Goal: Information Seeking & Learning: Learn about a topic

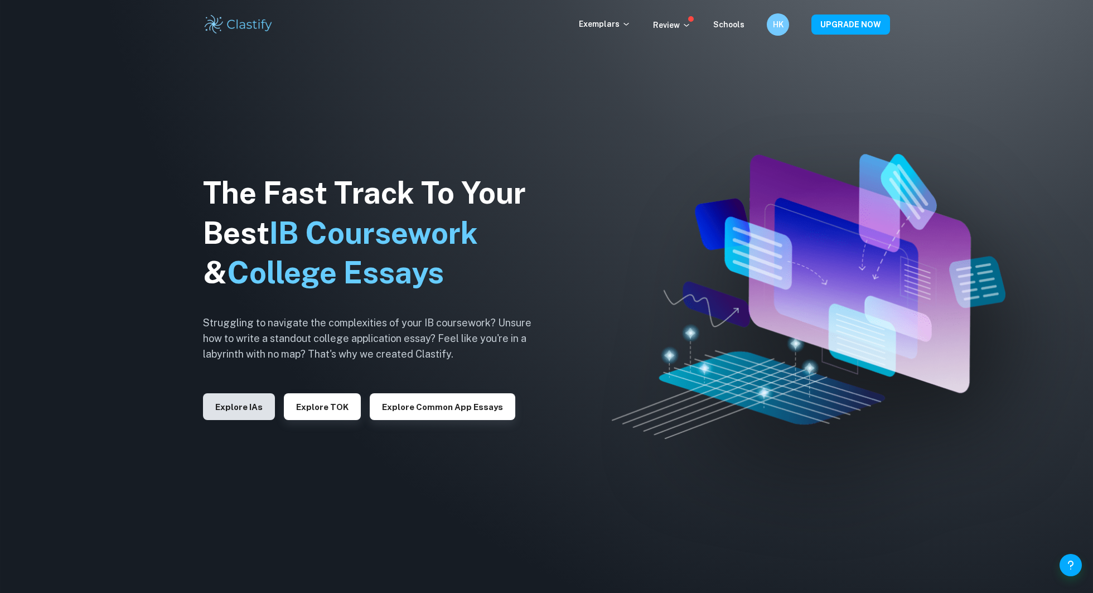
click at [232, 407] on button "Explore IAs" at bounding box center [239, 406] width 72 height 27
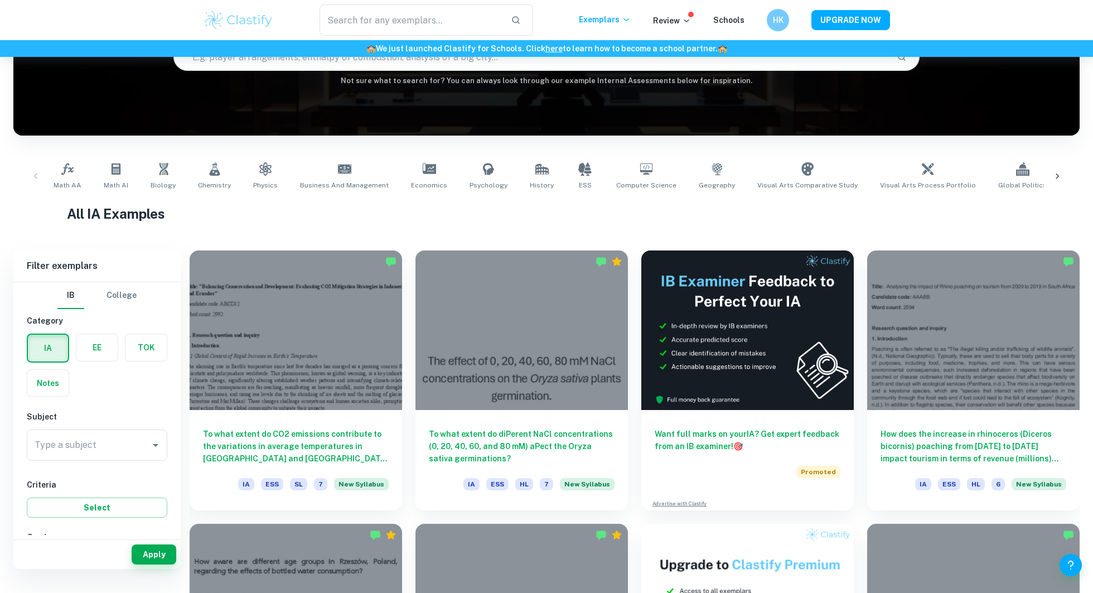
scroll to position [137, 0]
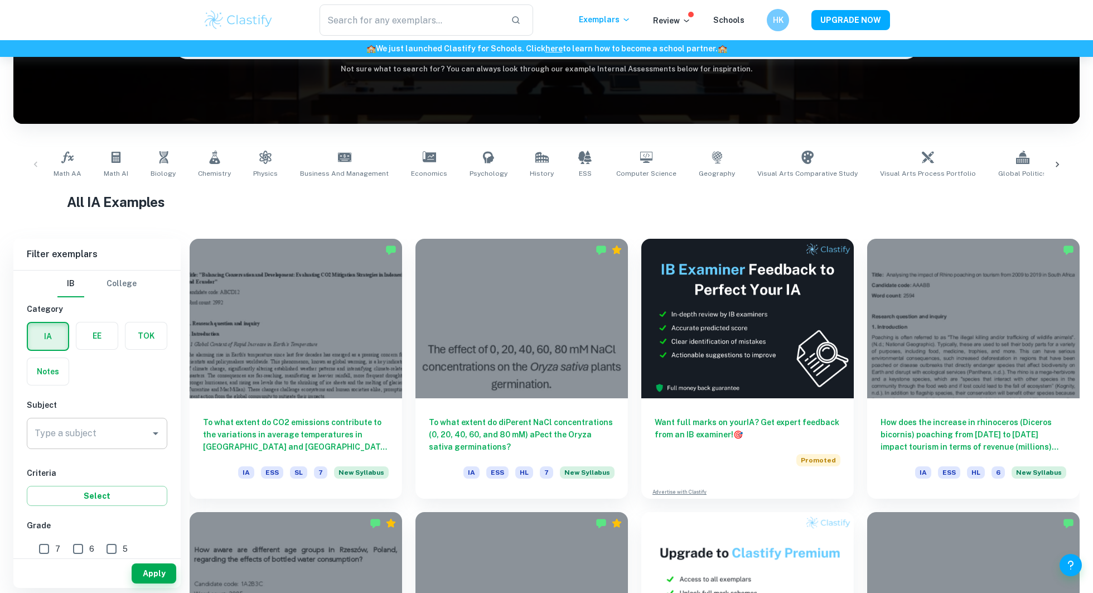
click at [85, 422] on div "Type a subject Type a subject" at bounding box center [97, 433] width 141 height 31
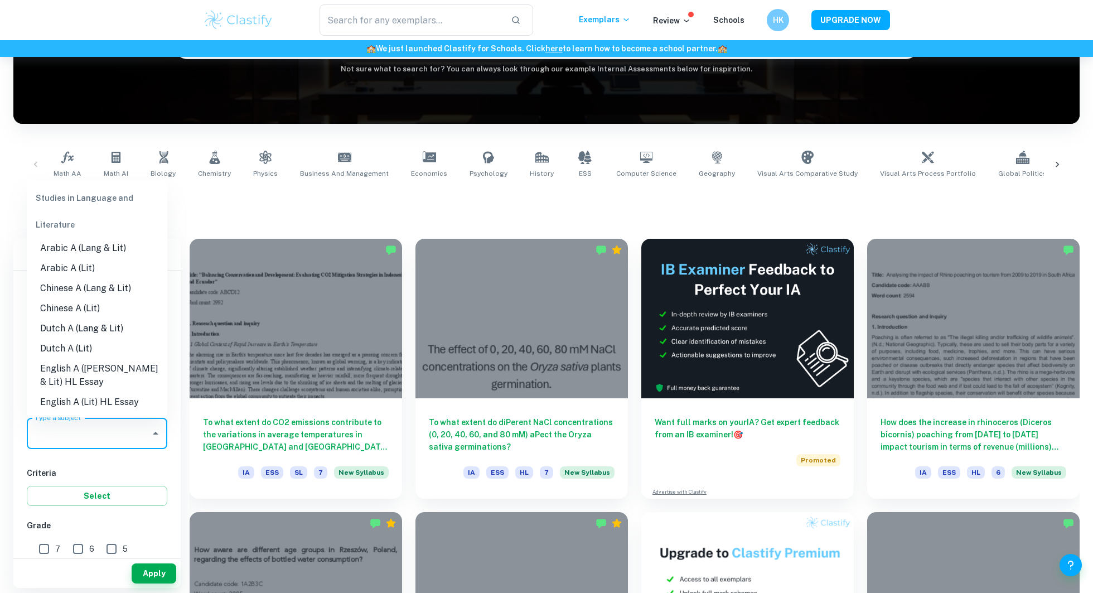
click at [148, 430] on button "Close" at bounding box center [156, 434] width 16 height 16
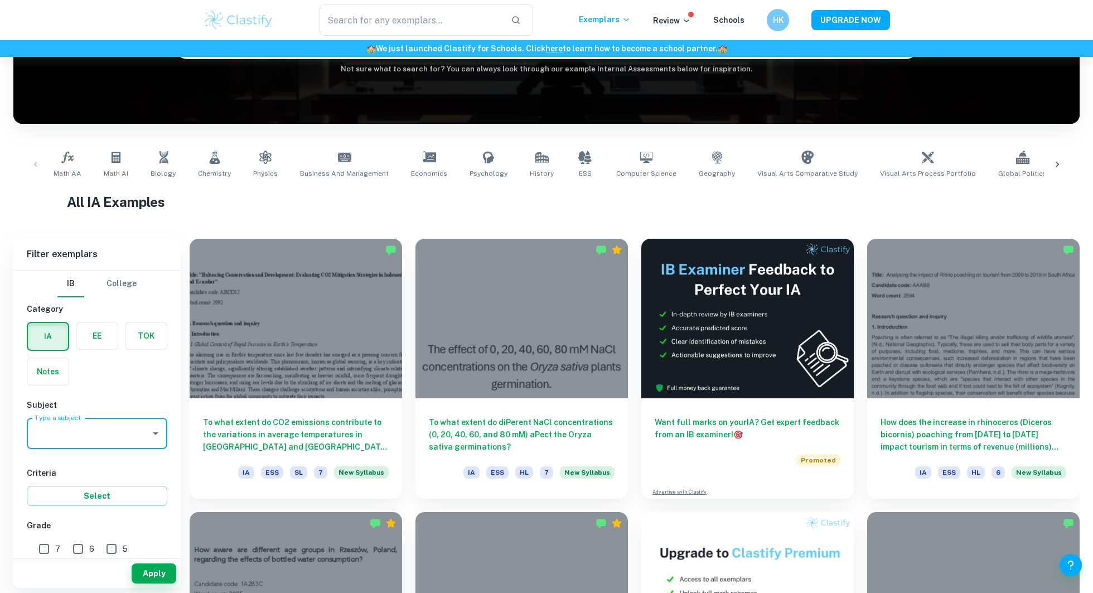
click at [156, 432] on icon "Open" at bounding box center [156, 433] width 6 height 3
click at [338, 213] on div "All IA Examples" at bounding box center [547, 204] width 960 height 25
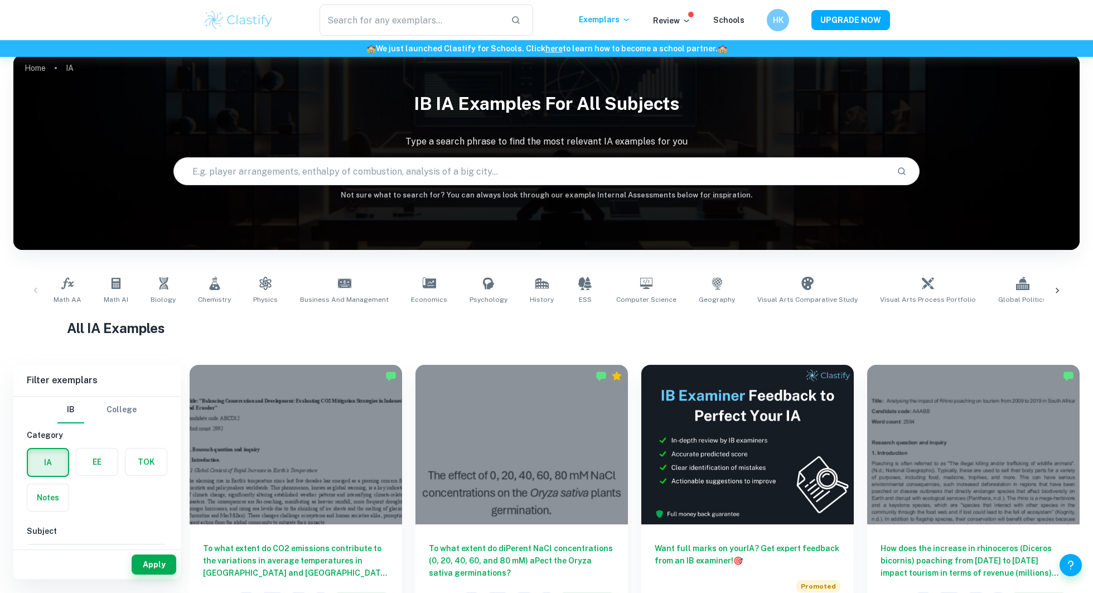
scroll to position [3, 0]
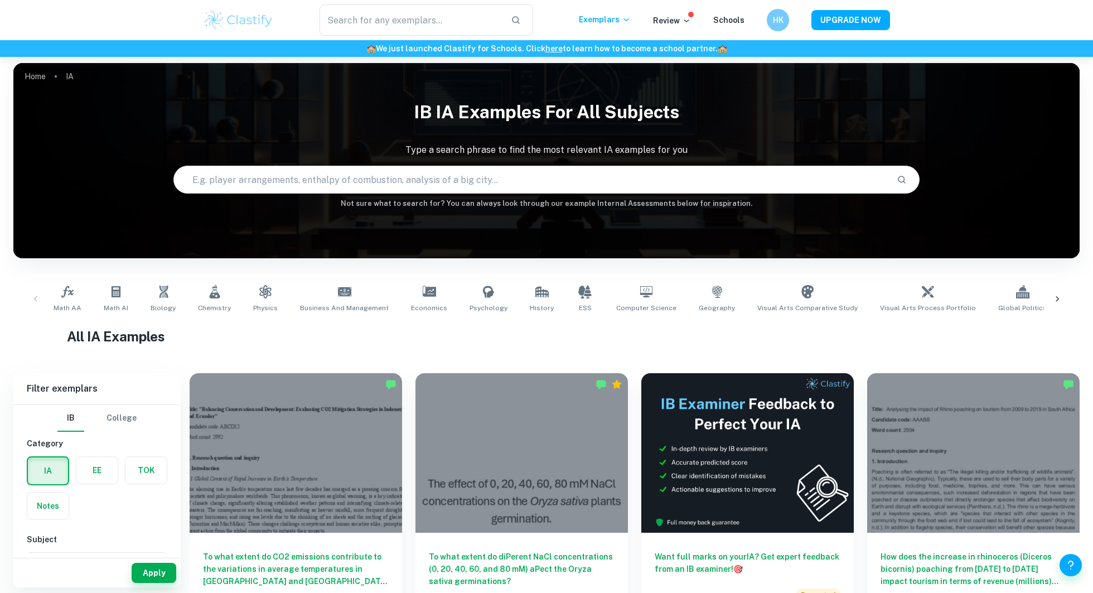
click at [293, 167] on input "text" at bounding box center [531, 179] width 714 height 31
type input "design technology IA"
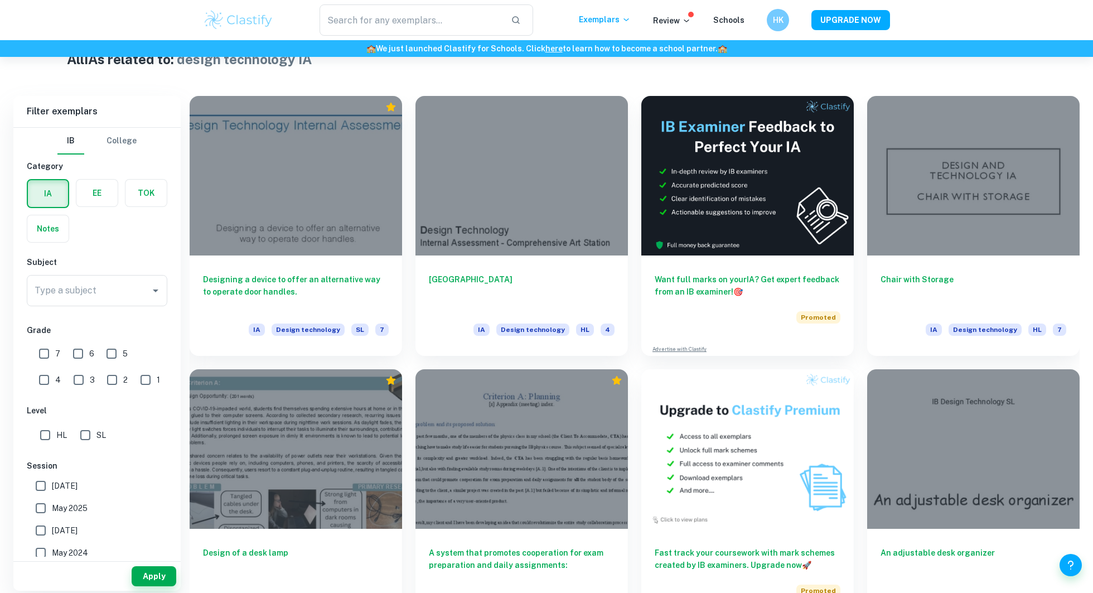
scroll to position [287, 0]
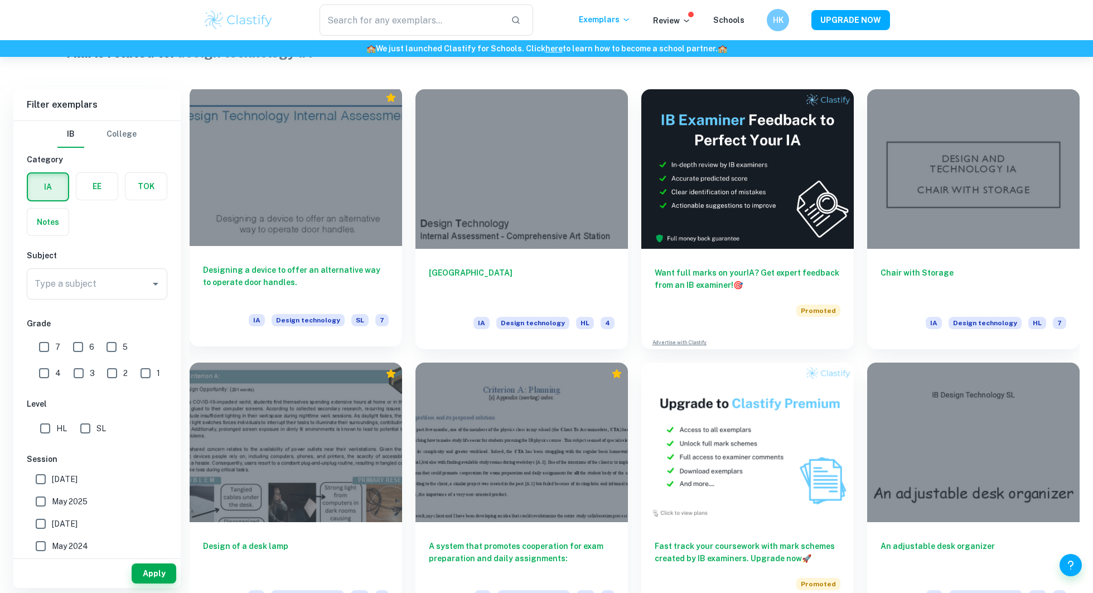
click at [296, 225] on div at bounding box center [296, 166] width 213 height 160
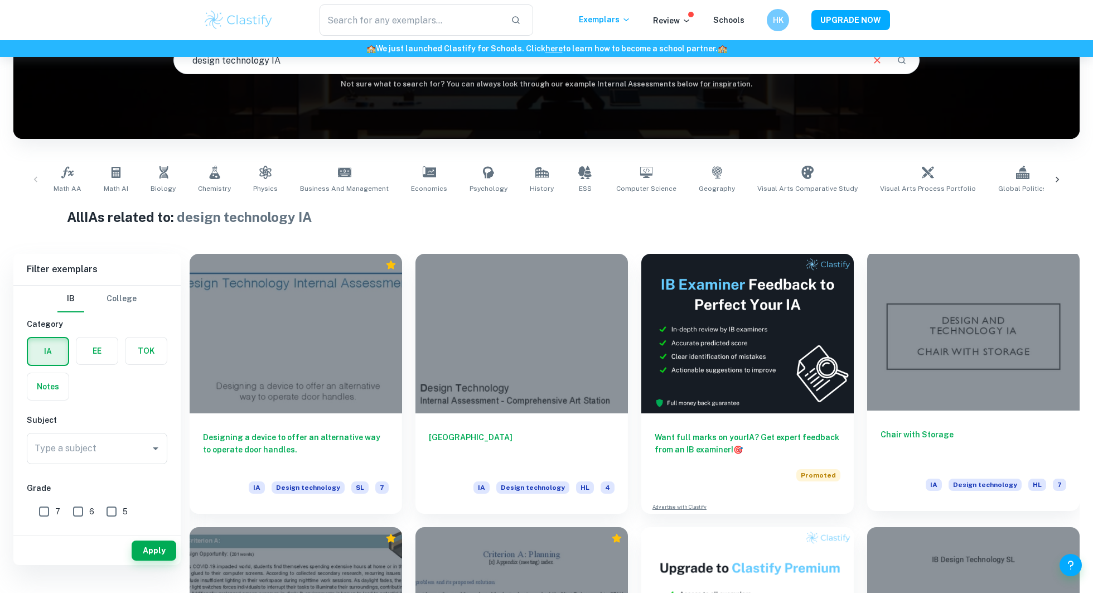
scroll to position [124, 0]
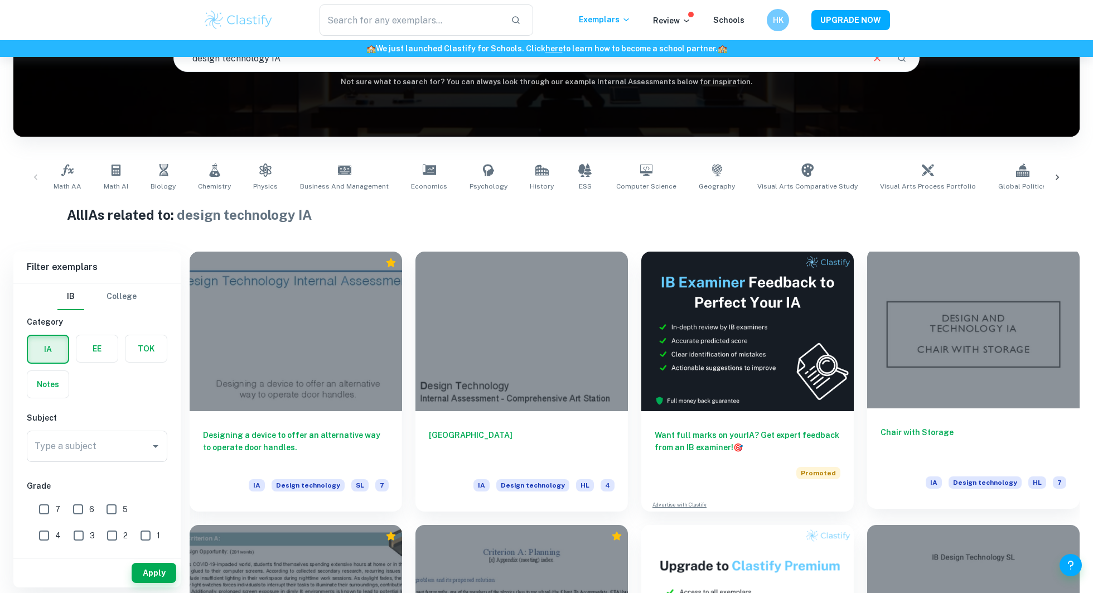
click at [1015, 376] on div at bounding box center [973, 329] width 213 height 160
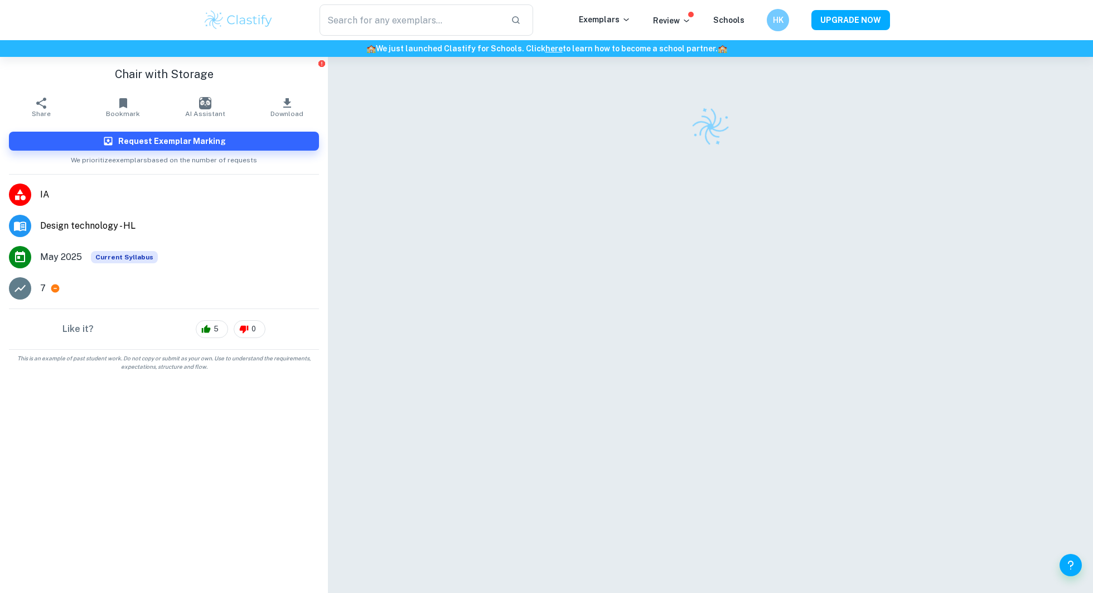
scroll to position [26, 0]
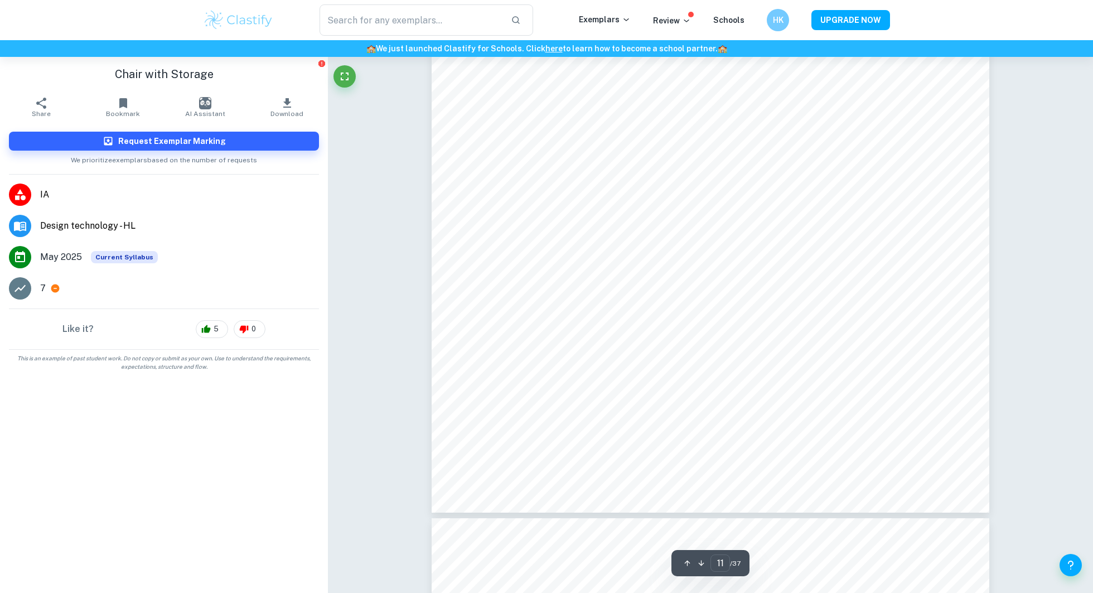
type input "12"
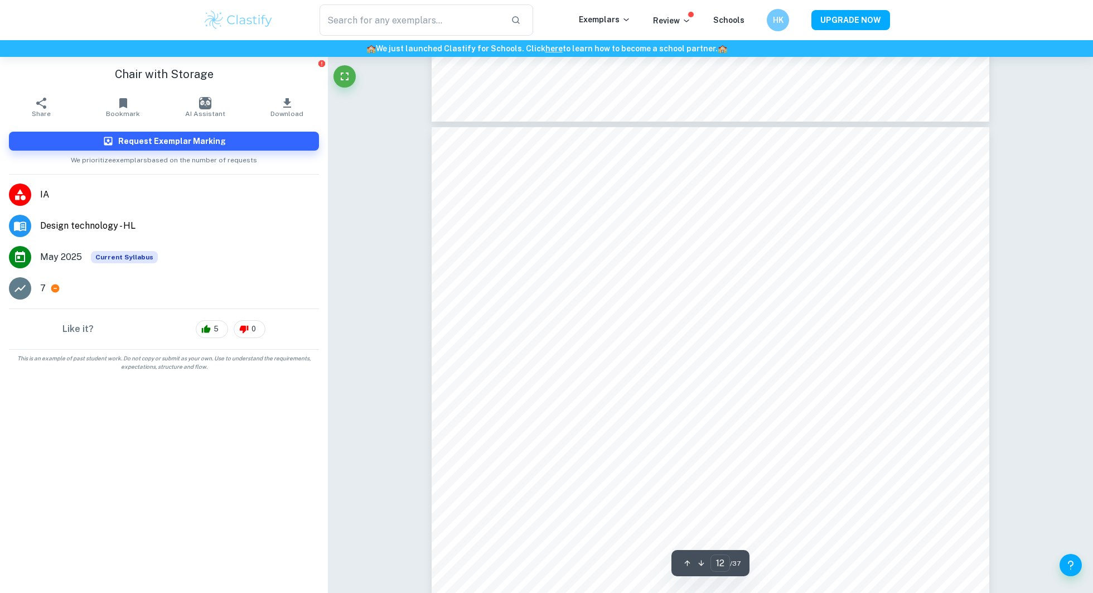
scroll to position [9107, 0]
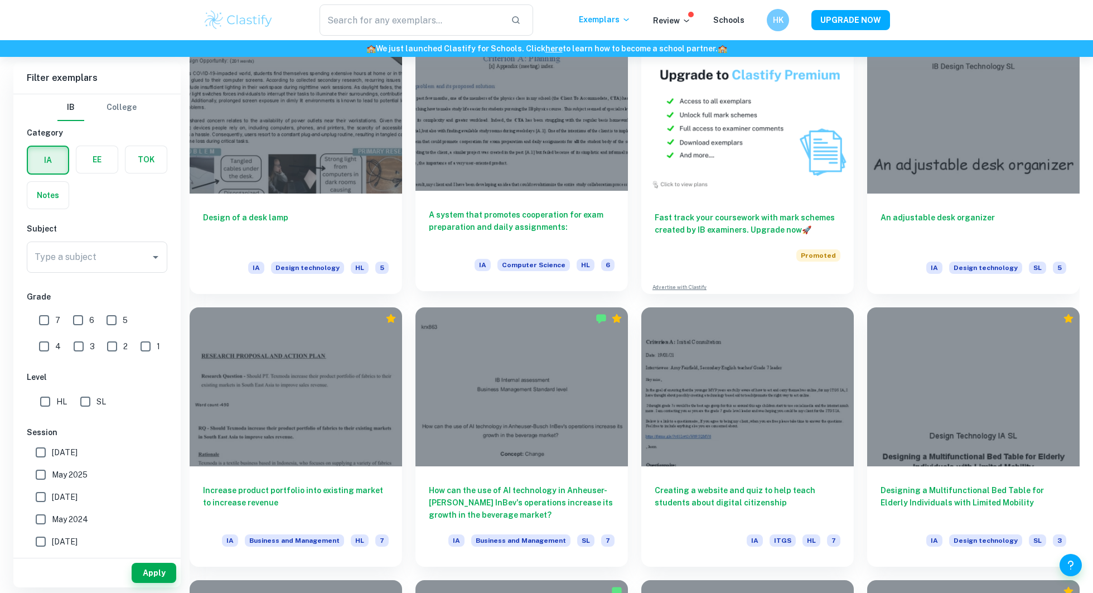
scroll to position [616, 0]
click at [70, 476] on span "May 2025" at bounding box center [70, 475] width 36 height 12
click at [52, 476] on input "May 2025" at bounding box center [41, 475] width 22 height 22
checkbox input "true"
click at [76, 499] on span "November 2024" at bounding box center [65, 497] width 26 height 12
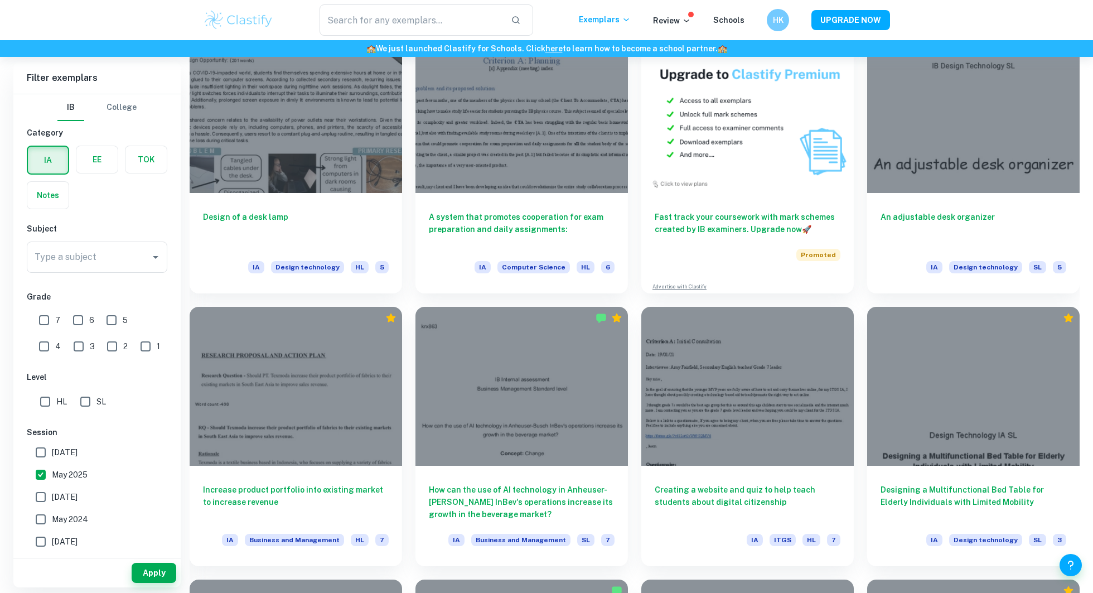
click at [52, 499] on input "November 2024" at bounding box center [41, 497] width 22 height 22
checkbox input "true"
click at [82, 514] on span "May 2024" at bounding box center [70, 519] width 36 height 12
click at [52, 514] on input "May 2024" at bounding box center [41, 519] width 22 height 22
checkbox input "true"
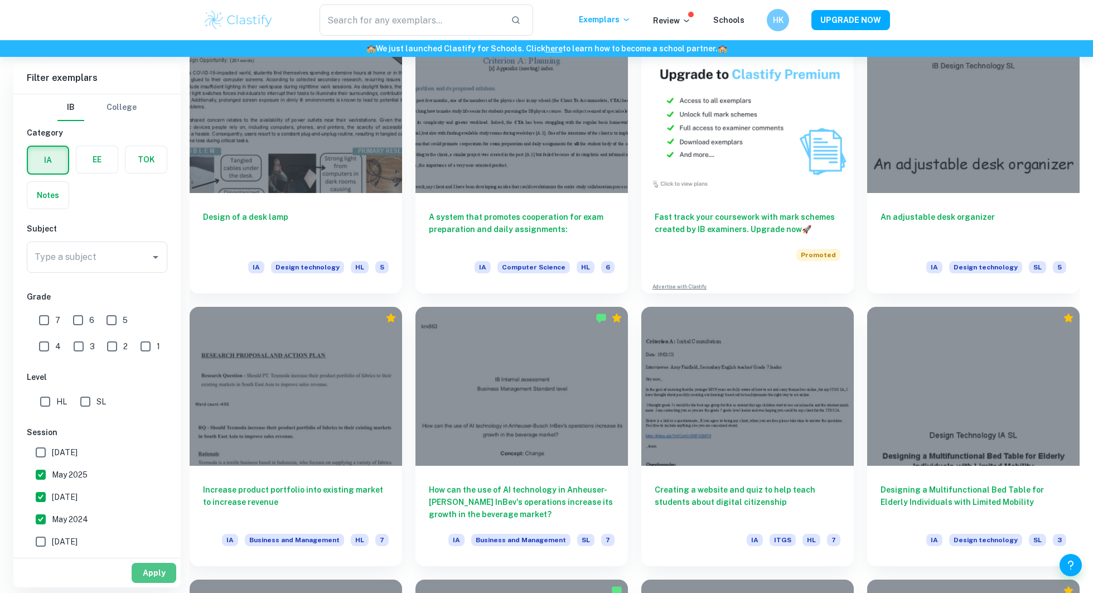
click at [153, 572] on button "Apply" at bounding box center [154, 573] width 45 height 20
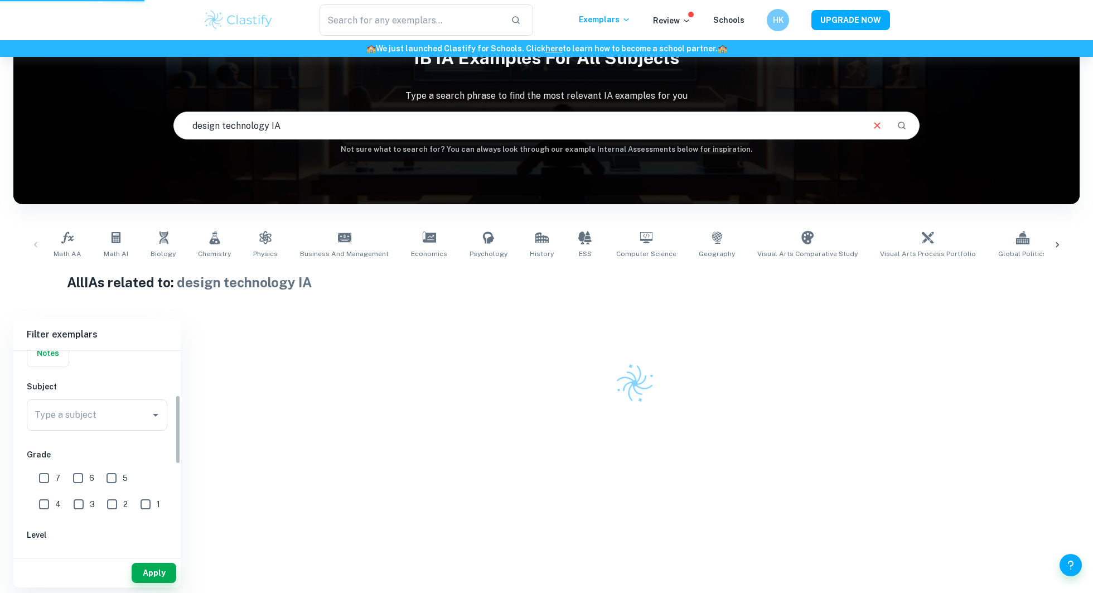
scroll to position [154, 0]
click at [44, 425] on input "7" at bounding box center [44, 423] width 22 height 22
checkbox input "true"
click at [64, 425] on div "7" at bounding box center [52, 421] width 33 height 26
click at [69, 425] on input "6" at bounding box center [78, 423] width 22 height 22
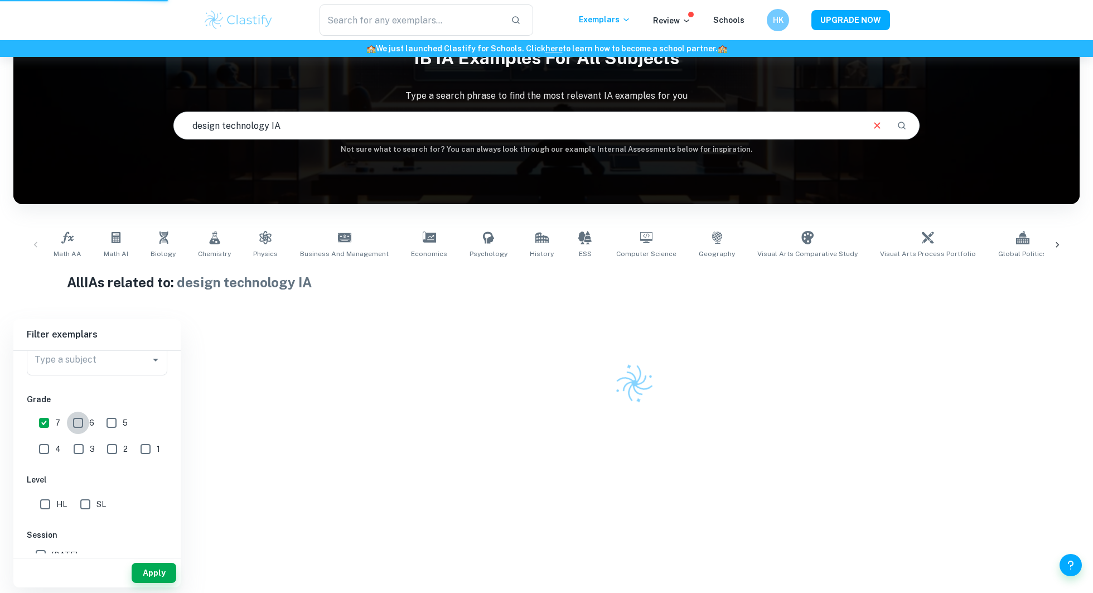
checkbox input "true"
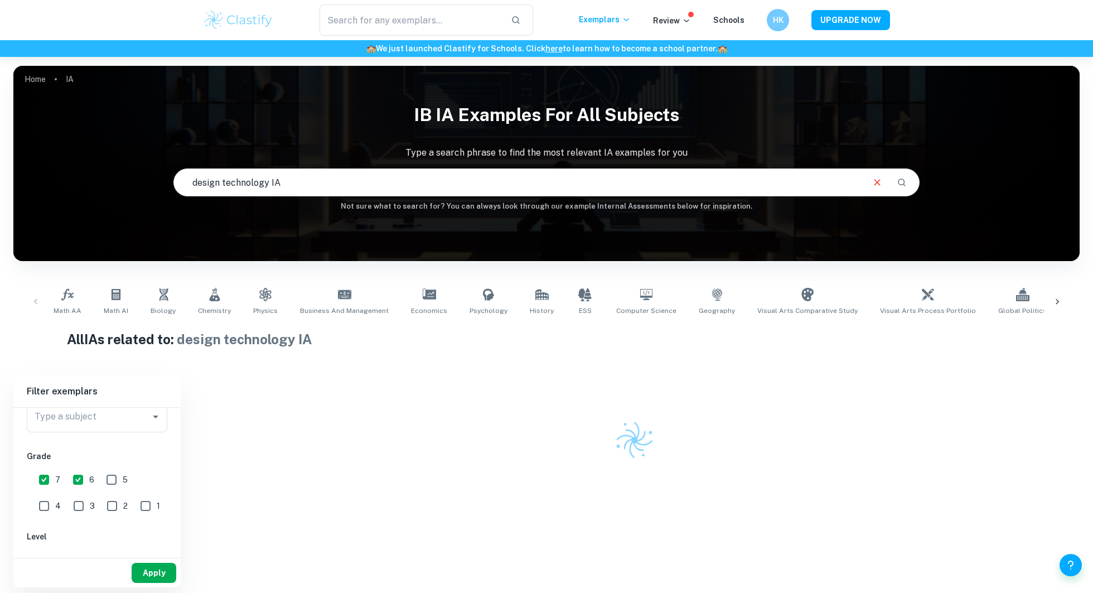
click at [148, 582] on button "Apply" at bounding box center [154, 573] width 45 height 20
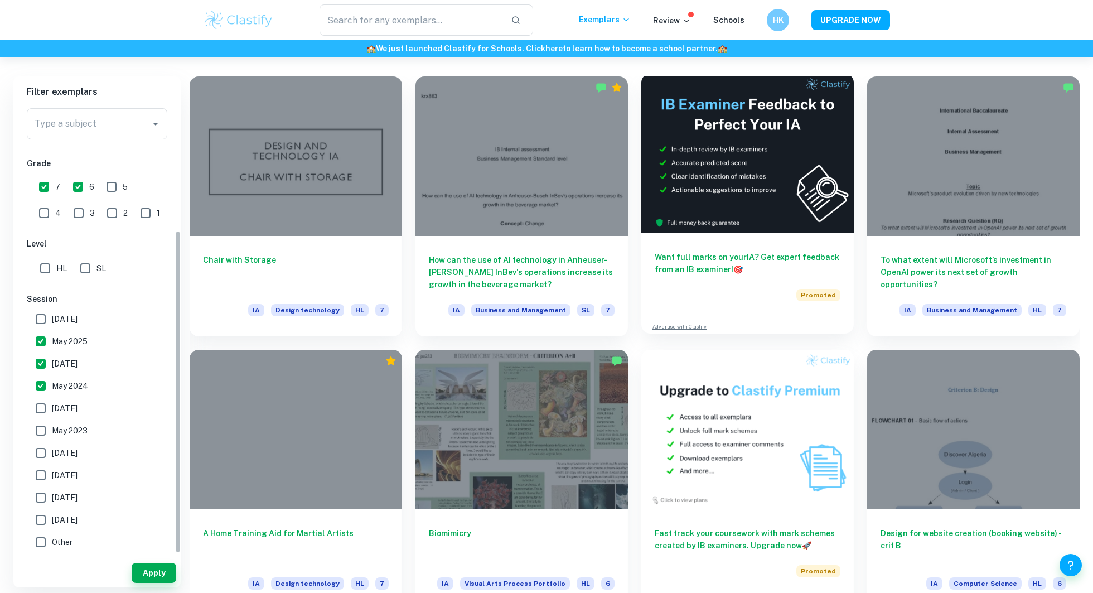
scroll to position [145, 0]
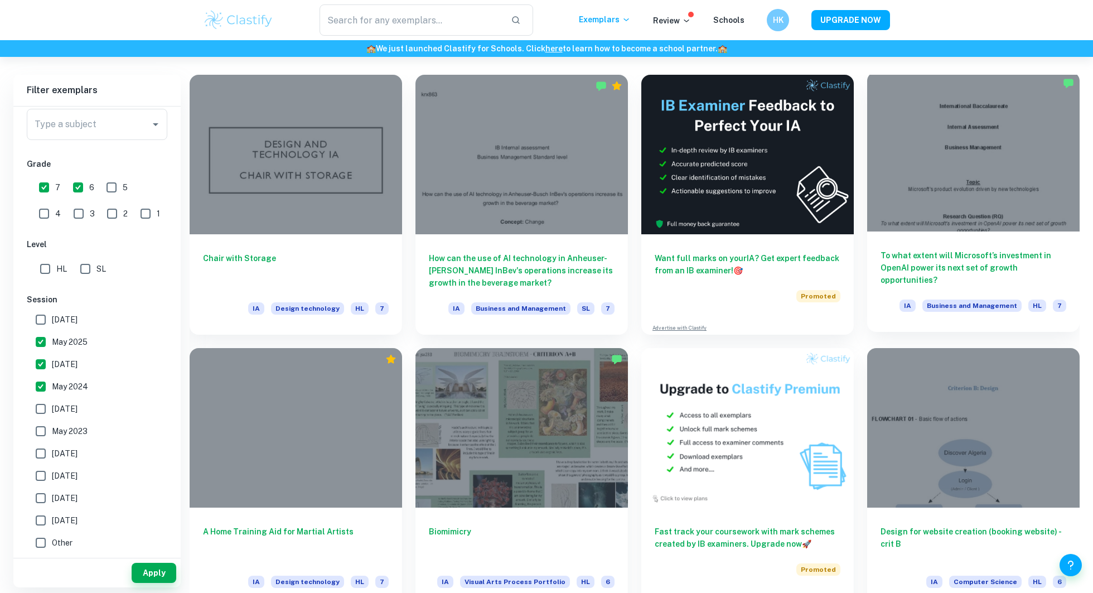
click at [986, 207] on div at bounding box center [973, 152] width 213 height 160
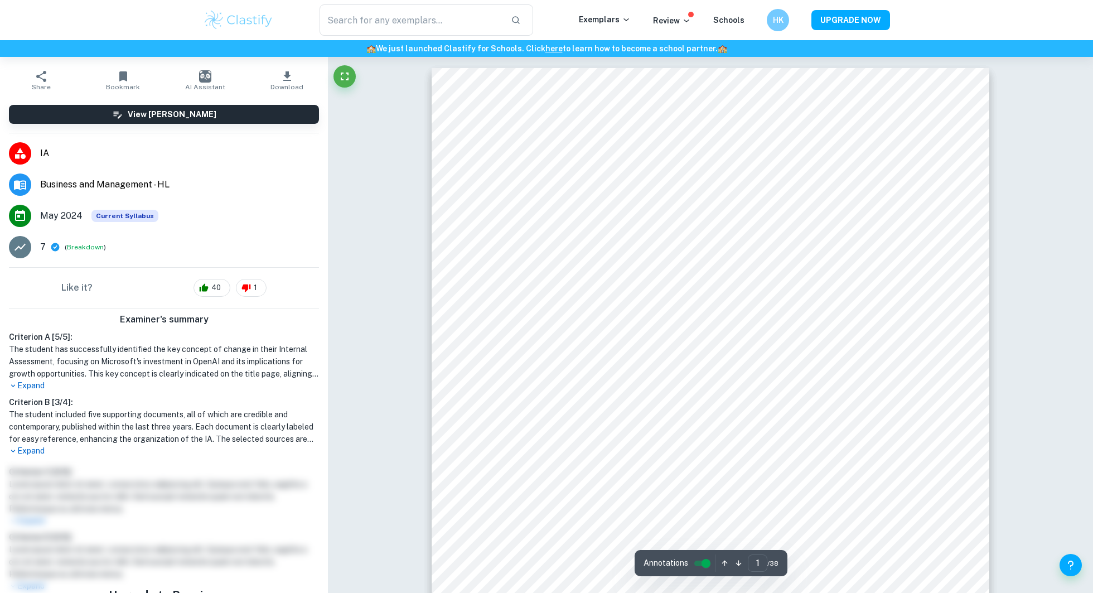
scroll to position [49, 0]
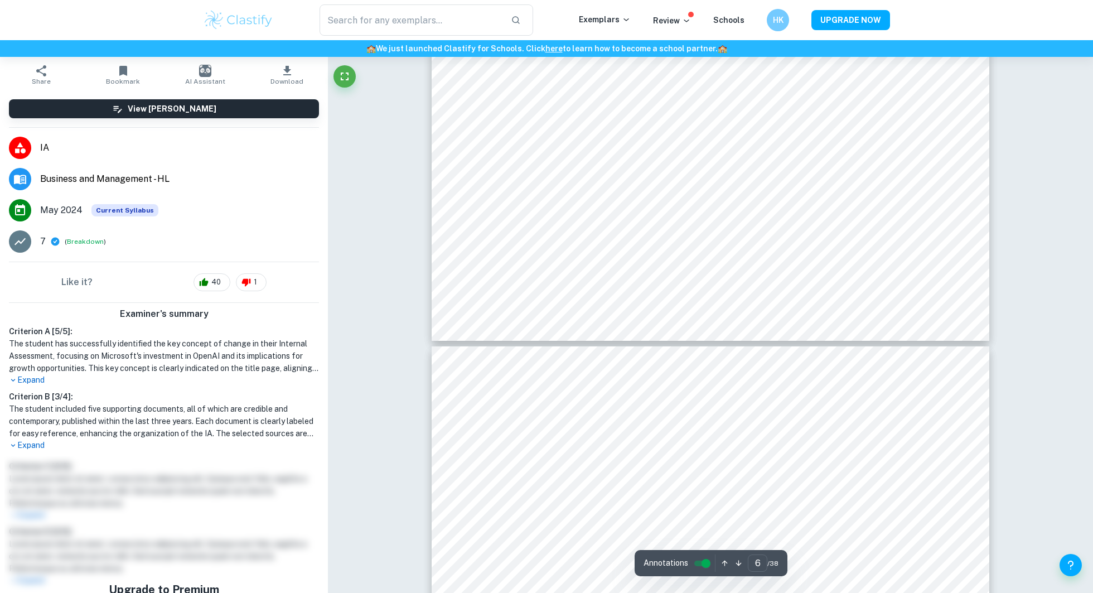
type input "7"
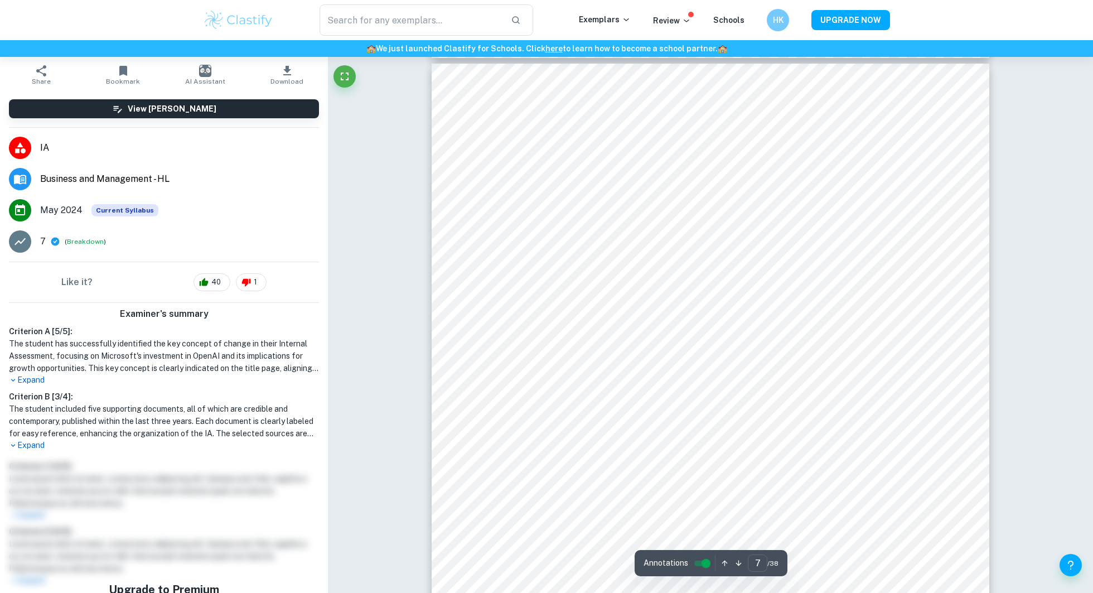
scroll to position [4546, 0]
click at [688, 510] on div at bounding box center [783, 512] width 281 height 19
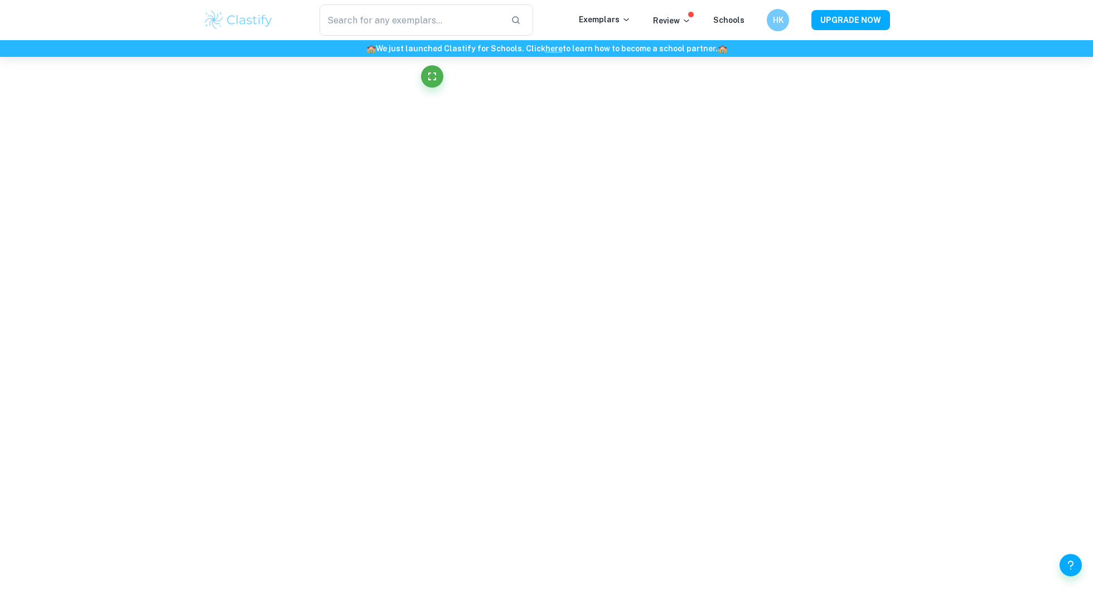
scroll to position [0, 0]
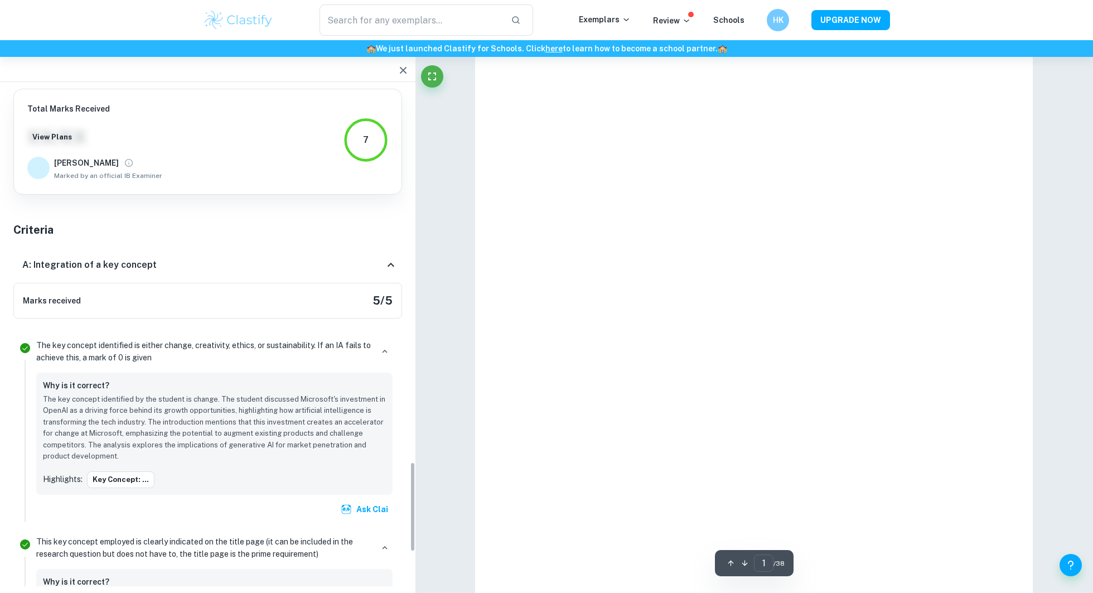
type input "7"
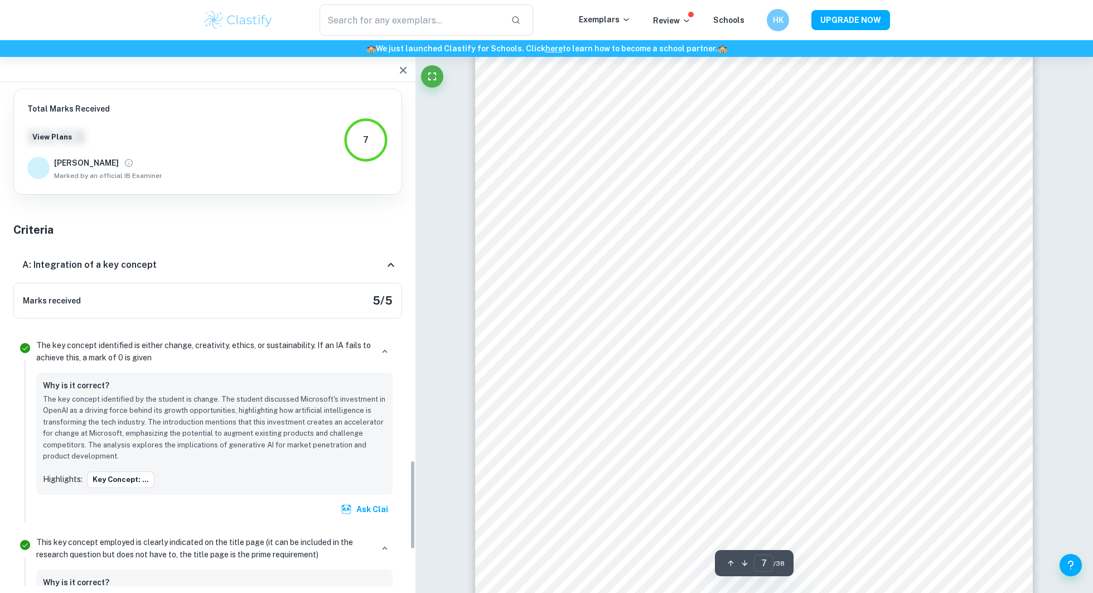
scroll to position [2067, 0]
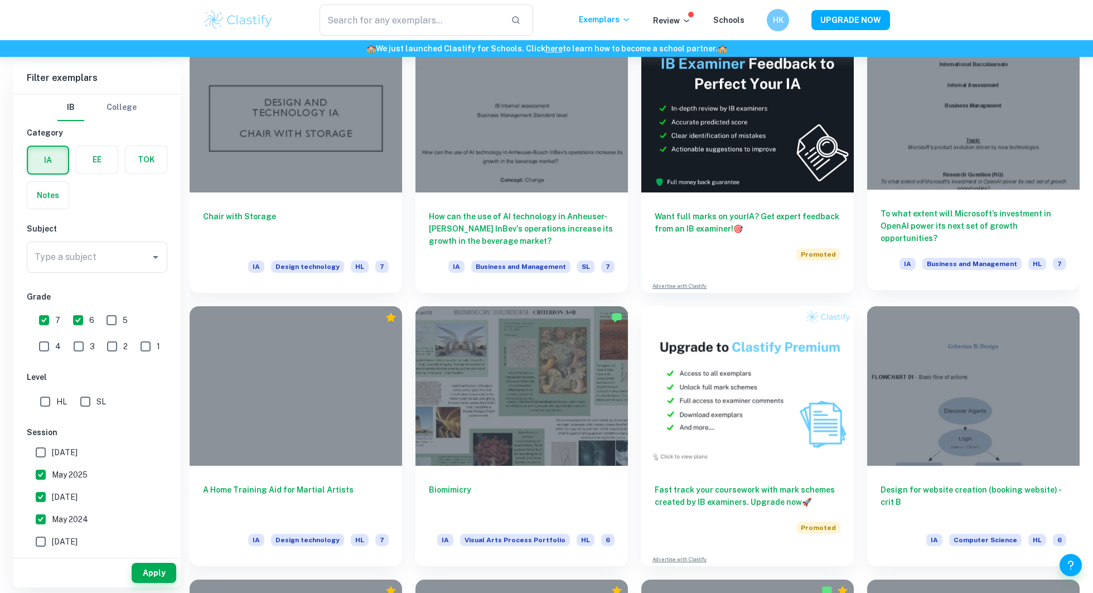
scroll to position [336, 0]
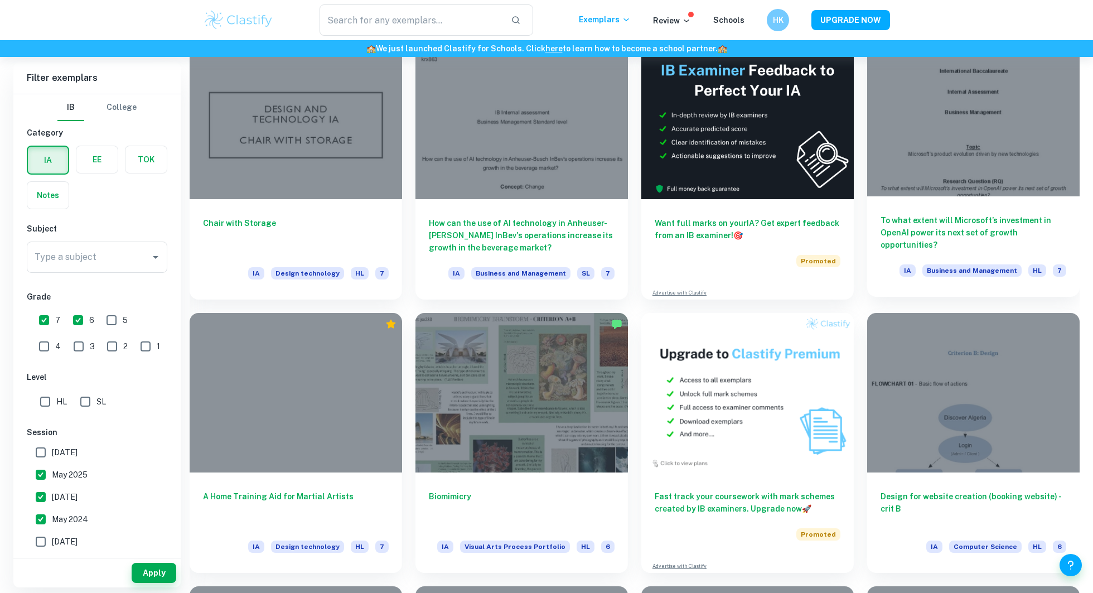
click at [990, 161] on div at bounding box center [973, 117] width 213 height 160
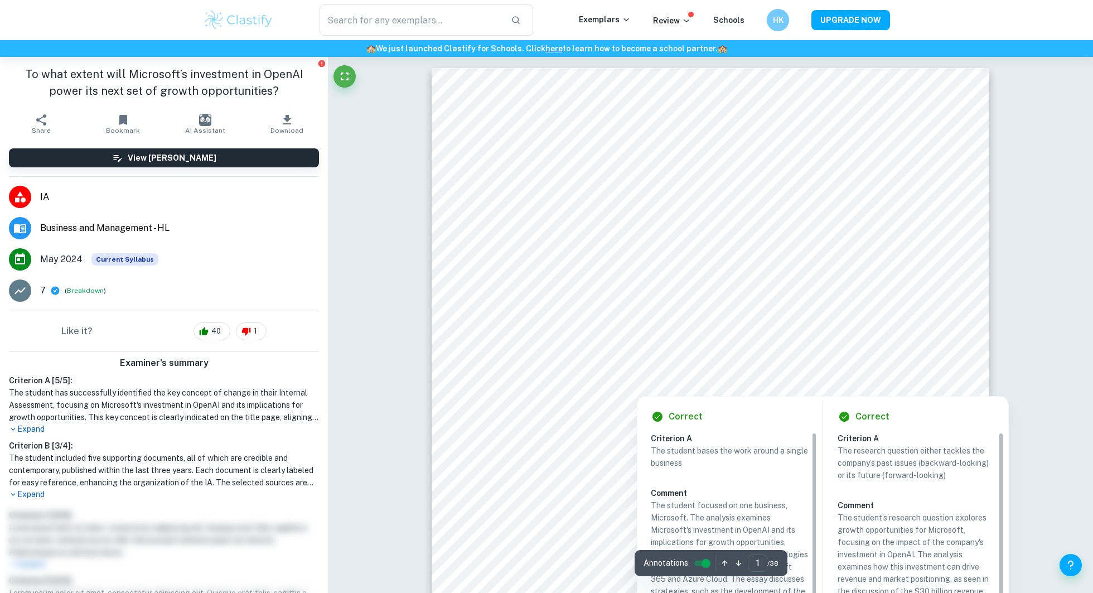
drag, startPoint x: 615, startPoint y: 390, endPoint x: 664, endPoint y: 390, distance: 49.1
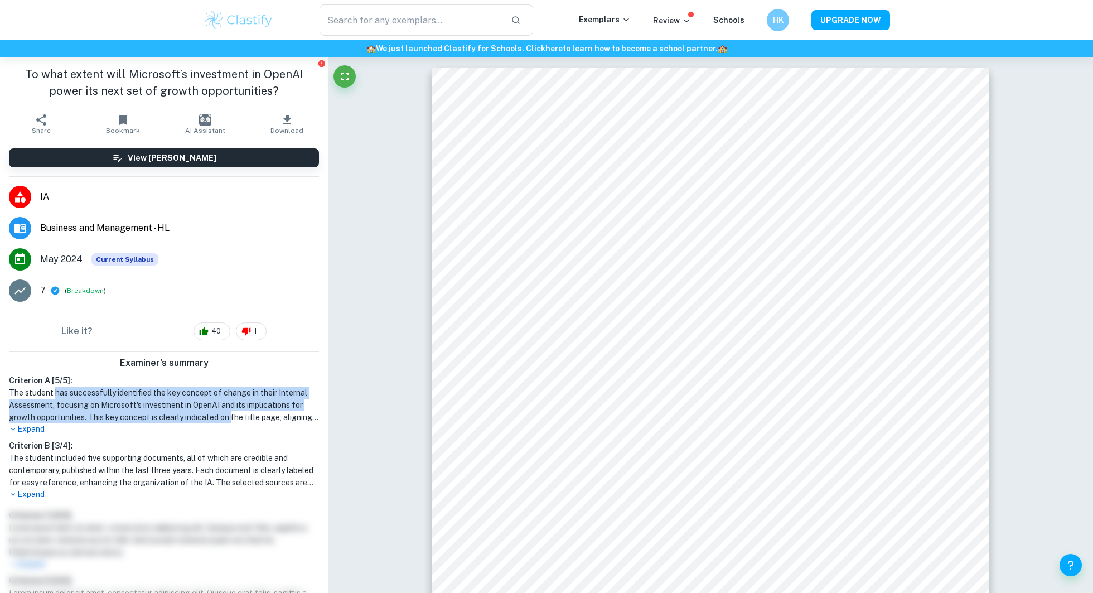
drag, startPoint x: 55, startPoint y: 389, endPoint x: 243, endPoint y: 414, distance: 189.0
click at [243, 414] on h1 "The student has successfully identified the key concept of change in their Inte…" at bounding box center [164, 405] width 310 height 37
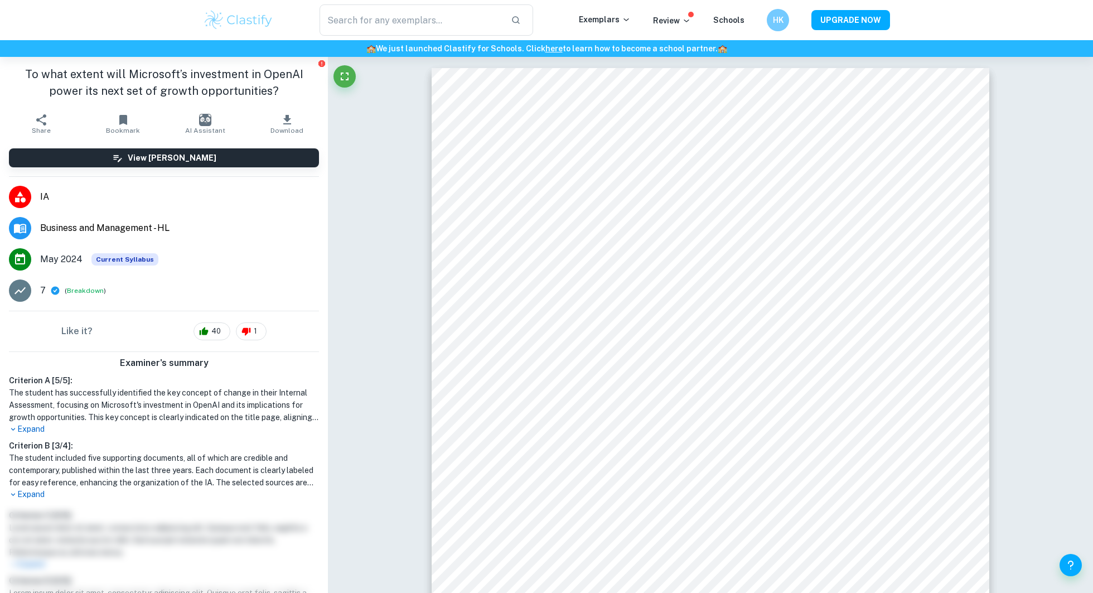
click at [126, 463] on h1 "The student included five supporting documents, all of which are credible and c…" at bounding box center [164, 470] width 310 height 37
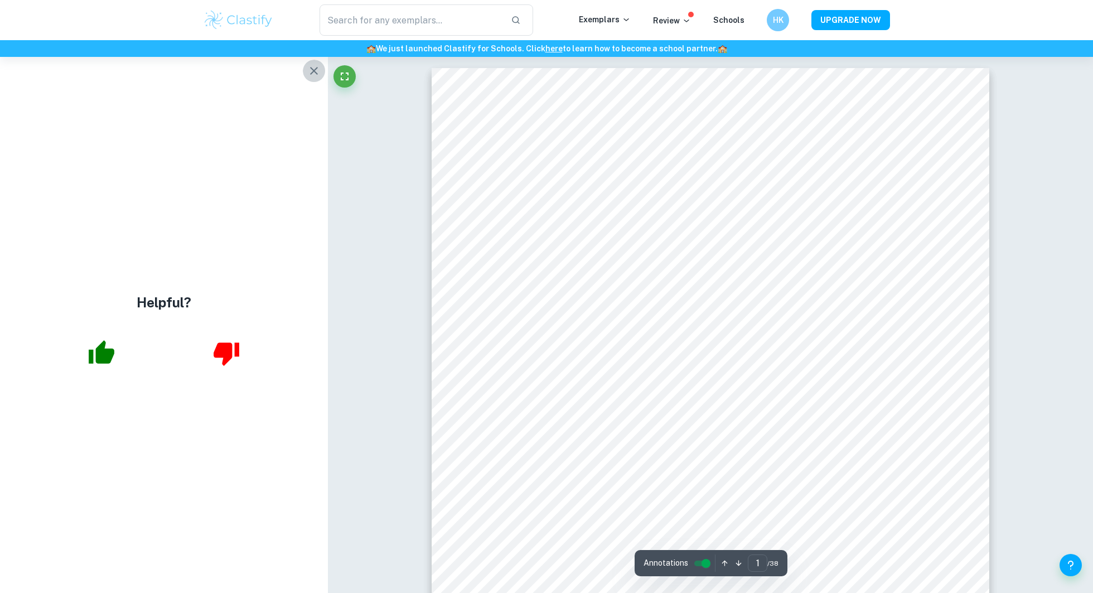
click at [306, 69] on button "button" at bounding box center [314, 71] width 22 height 22
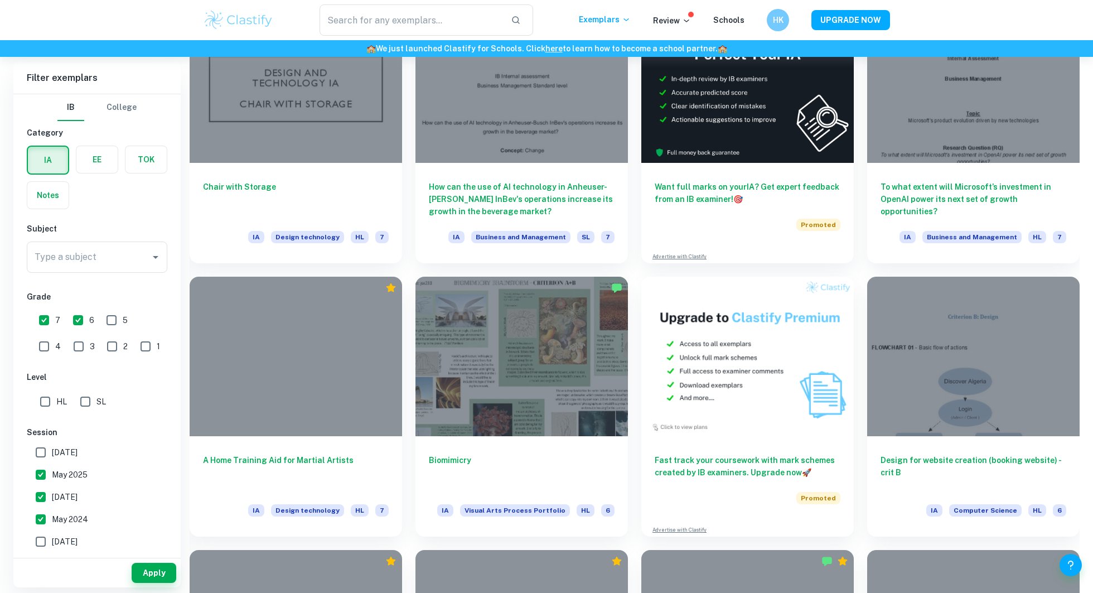
scroll to position [378, 0]
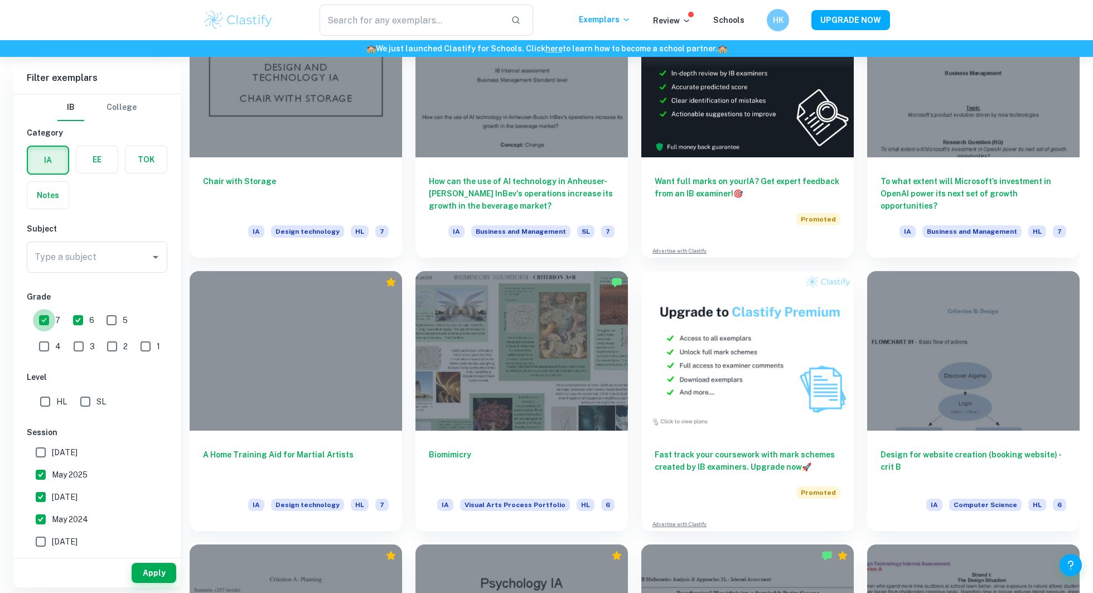
click at [45, 314] on input "7" at bounding box center [44, 320] width 22 height 22
checkbox input "false"
click at [147, 570] on button "Apply" at bounding box center [154, 573] width 45 height 20
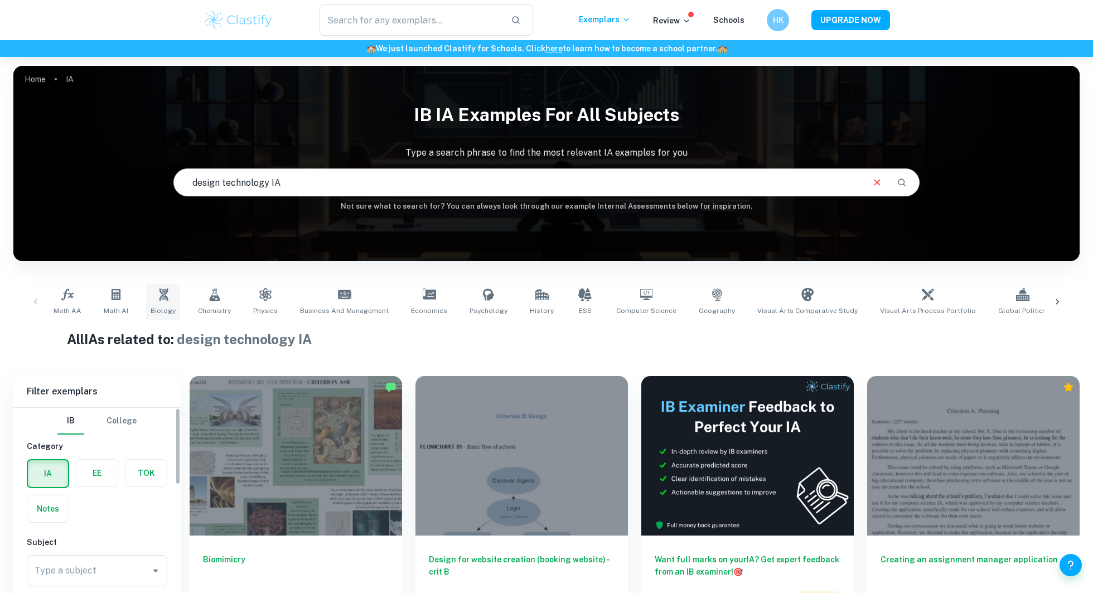
scroll to position [355, 0]
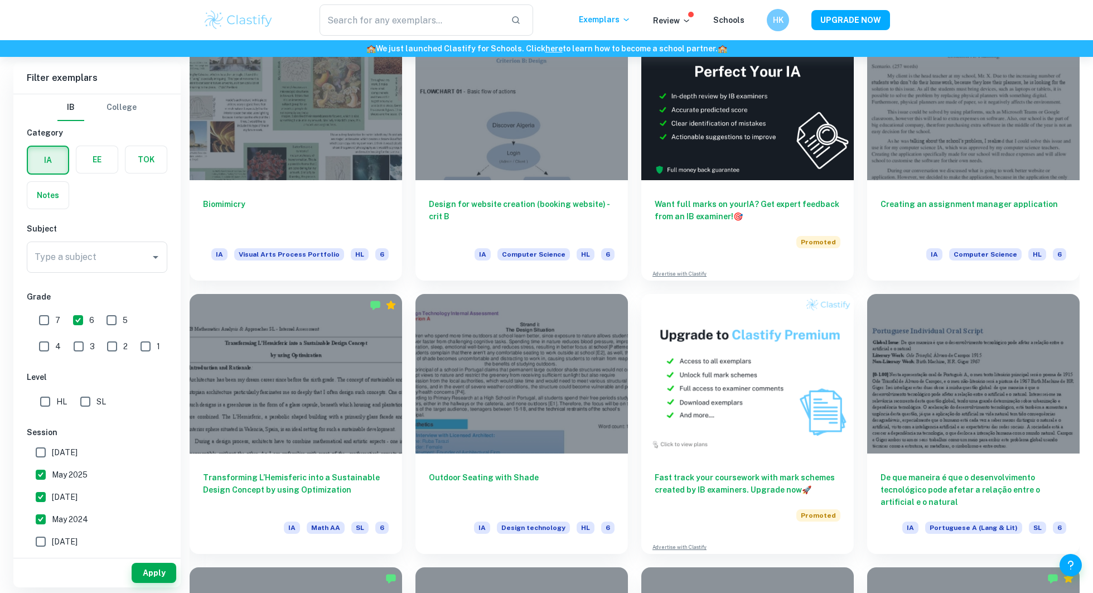
click at [54, 477] on span "May 2025" at bounding box center [70, 475] width 36 height 12
click at [52, 477] on input "May 2025" at bounding box center [41, 475] width 22 height 22
checkbox input "false"
click at [73, 500] on span "November 2024" at bounding box center [65, 497] width 26 height 12
click at [52, 500] on input "November 2024" at bounding box center [41, 497] width 22 height 22
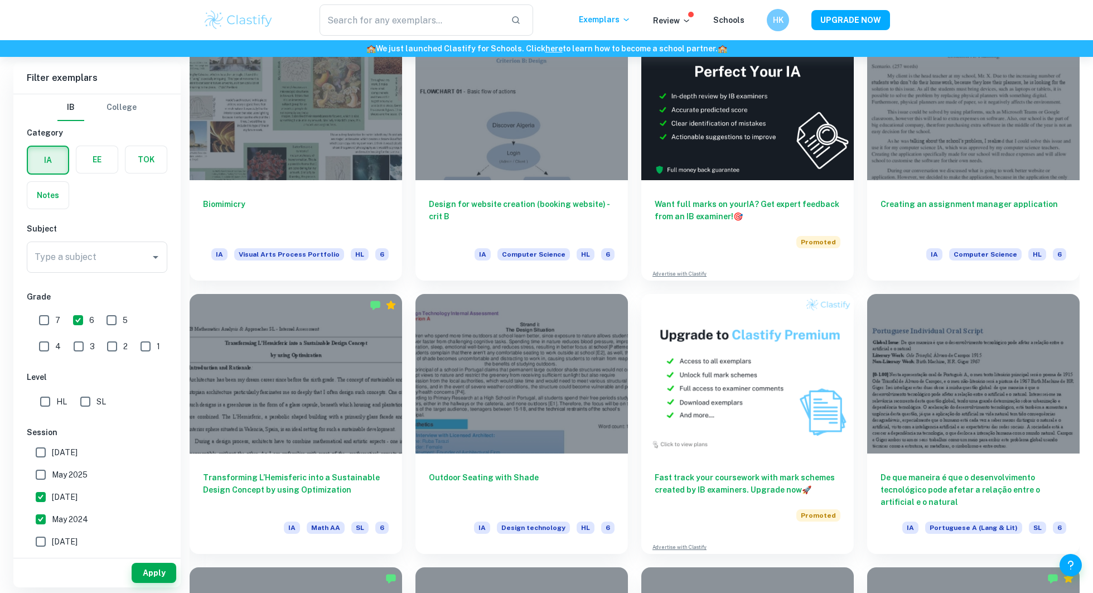
checkbox input "false"
click at [154, 567] on button "Apply" at bounding box center [154, 573] width 45 height 20
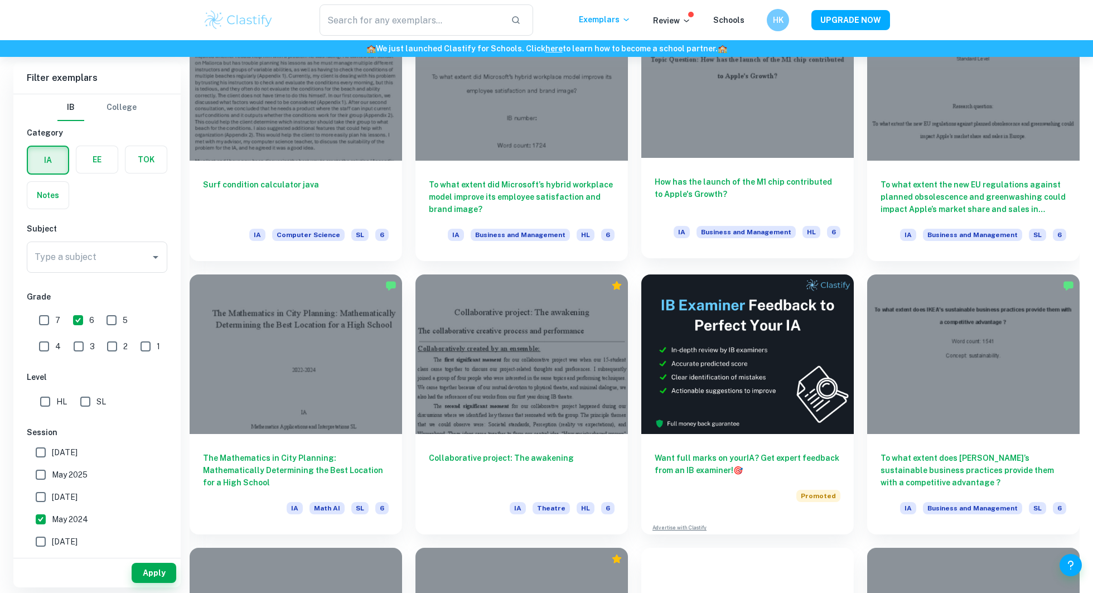
scroll to position [1198, 0]
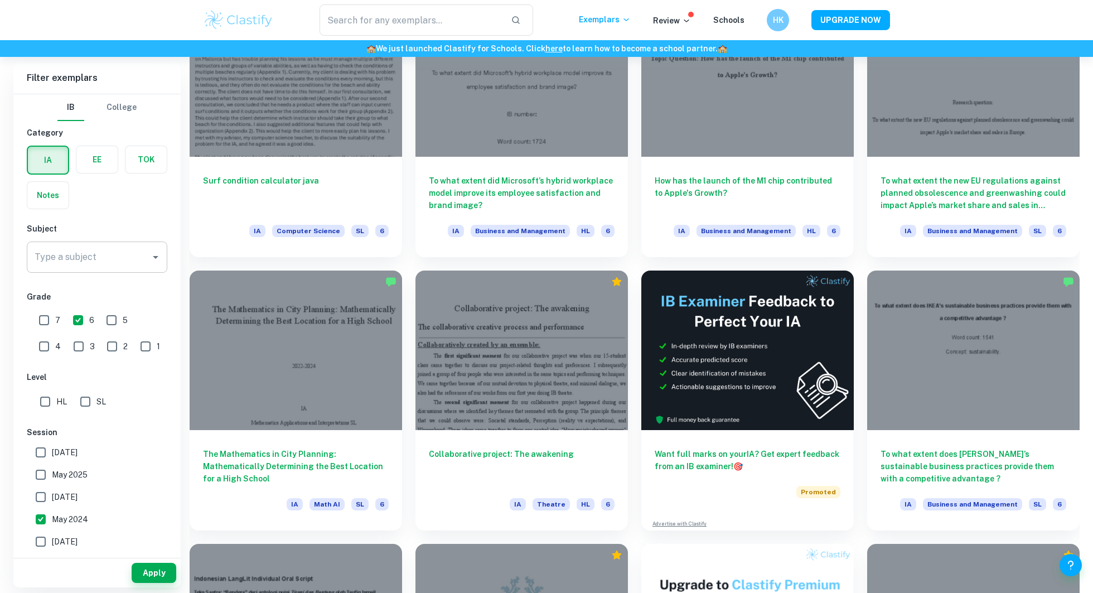
click at [162, 263] on div at bounding box center [155, 257] width 15 height 16
click at [129, 258] on input "Type a subject" at bounding box center [89, 257] width 114 height 21
click at [91, 314] on li "Design technology" at bounding box center [97, 313] width 141 height 20
type input "Design technology"
click at [151, 571] on button "Apply" at bounding box center [154, 573] width 45 height 20
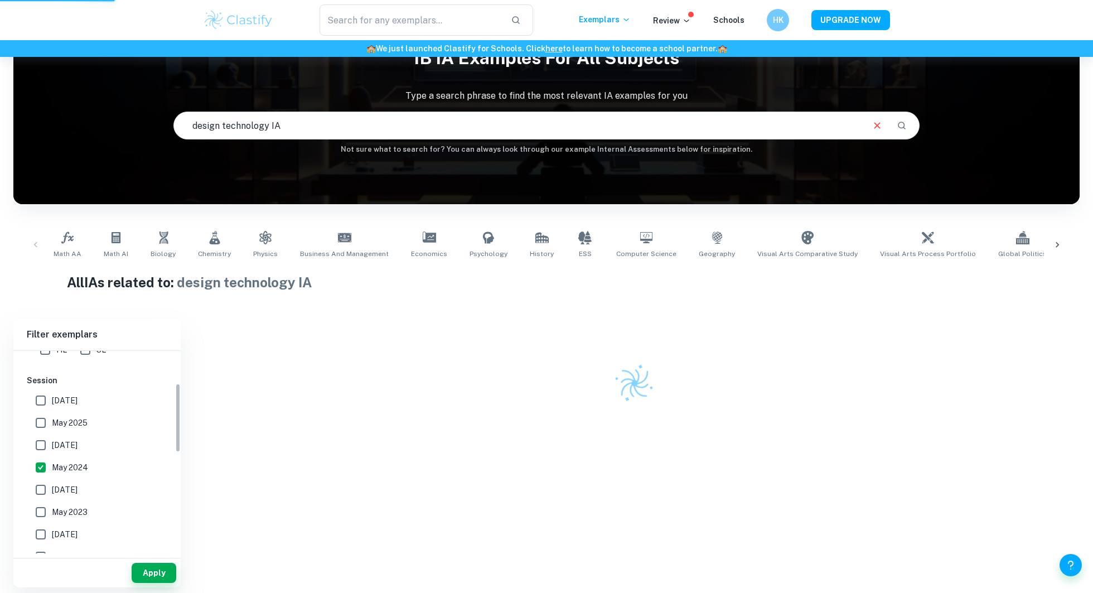
scroll to position [389, 0]
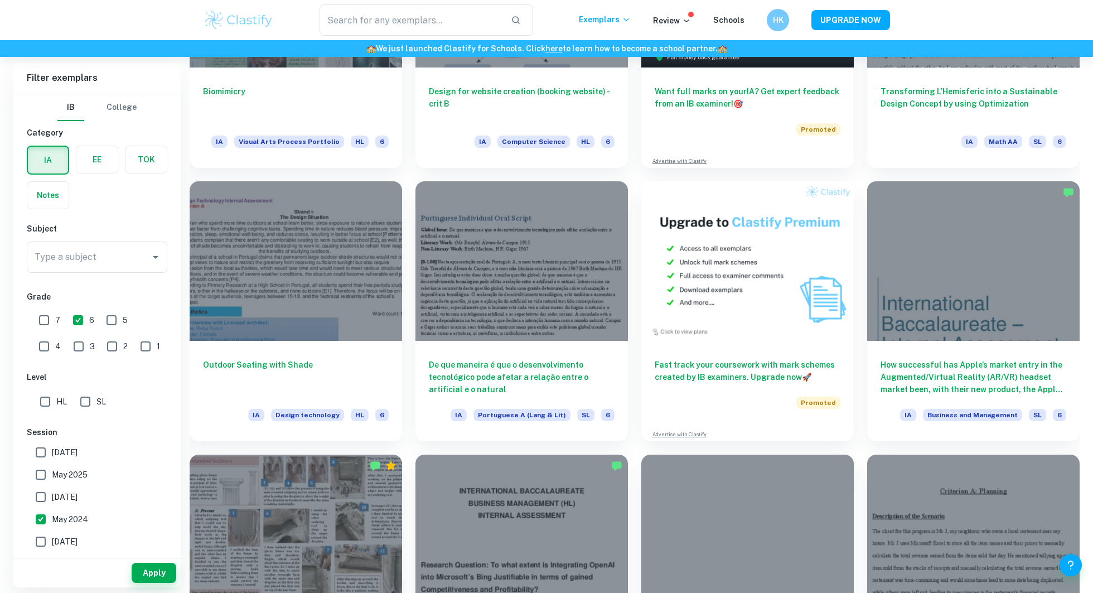
scroll to position [470, 0]
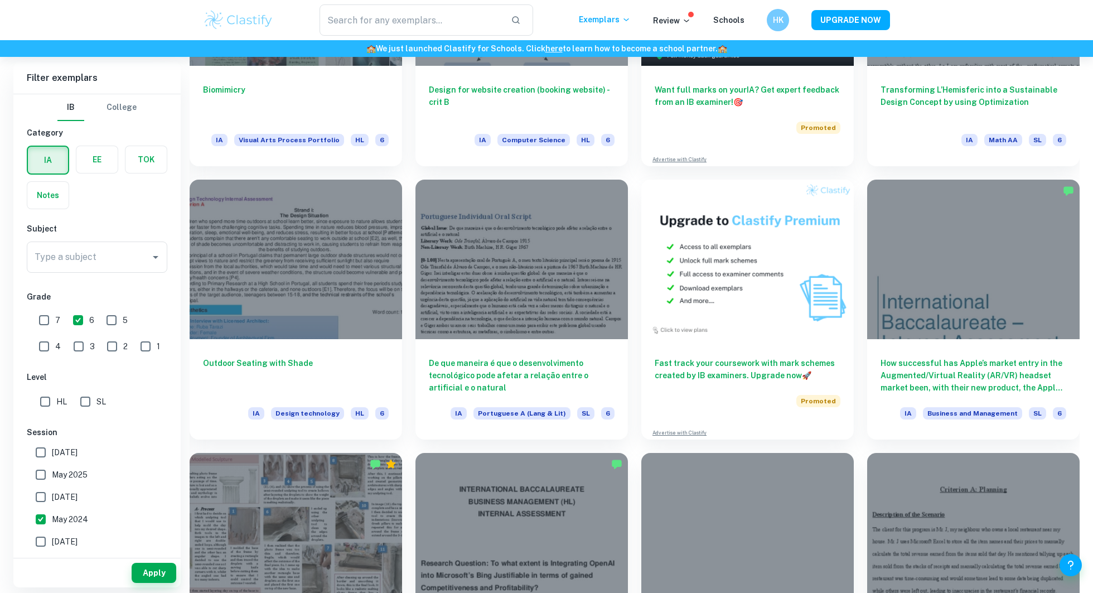
click at [81, 405] on input "SL" at bounding box center [85, 402] width 22 height 22
checkbox input "true"
click at [86, 258] on input "Type a subject" at bounding box center [89, 257] width 114 height 21
click at [99, 312] on li "Design technology" at bounding box center [97, 313] width 141 height 20
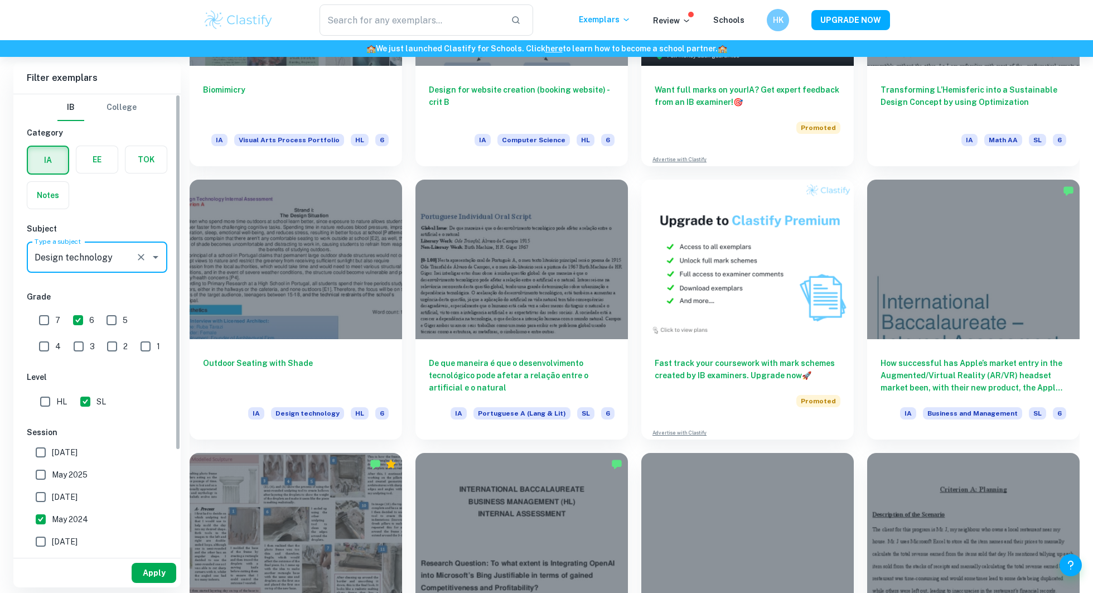
type input "Design technology"
click at [144, 576] on button "Apply" at bounding box center [154, 573] width 45 height 20
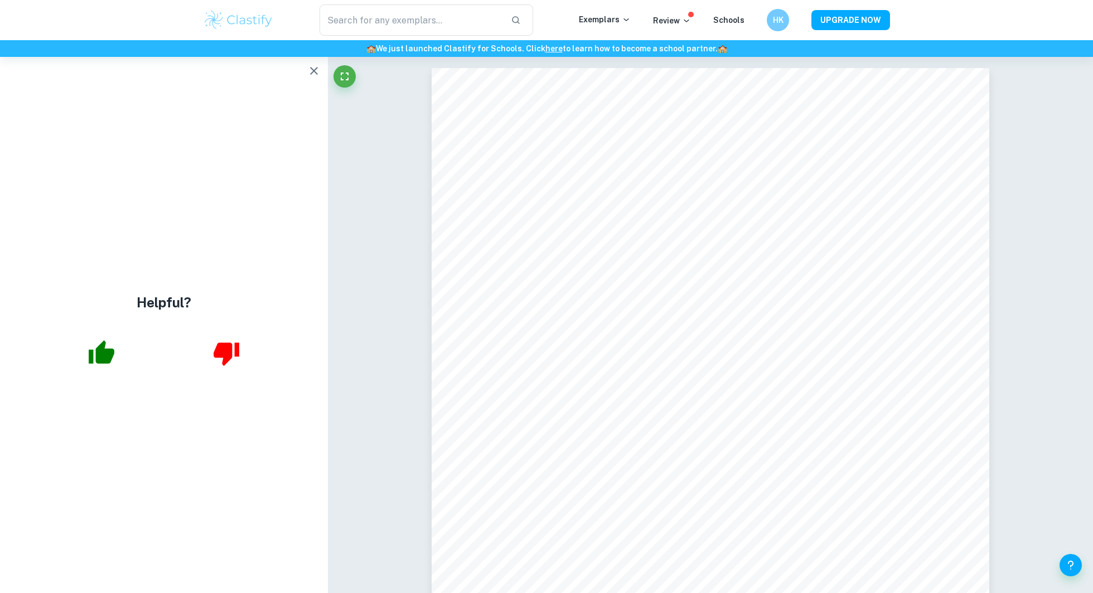
click at [316, 75] on icon "button" at bounding box center [313, 70] width 13 height 13
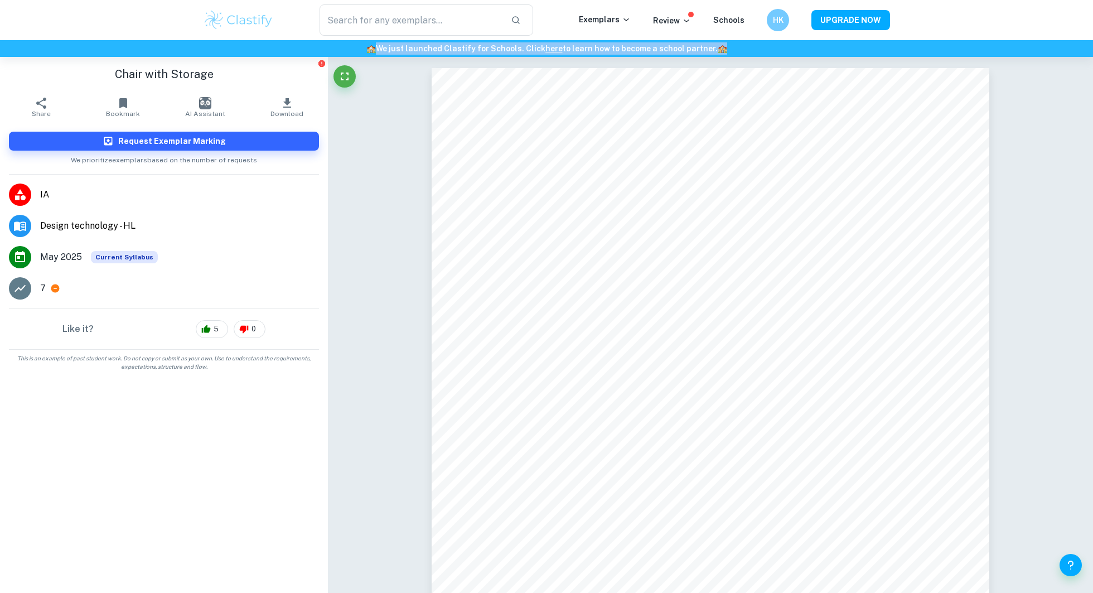
drag, startPoint x: 727, startPoint y: 47, endPoint x: 380, endPoint y: 45, distance: 347.0
click at [380, 45] on h6 "🏫 We just launched Clastify for Schools. Click here to learn how to become a sc…" at bounding box center [546, 48] width 1089 height 12
